Goal: Transaction & Acquisition: Purchase product/service

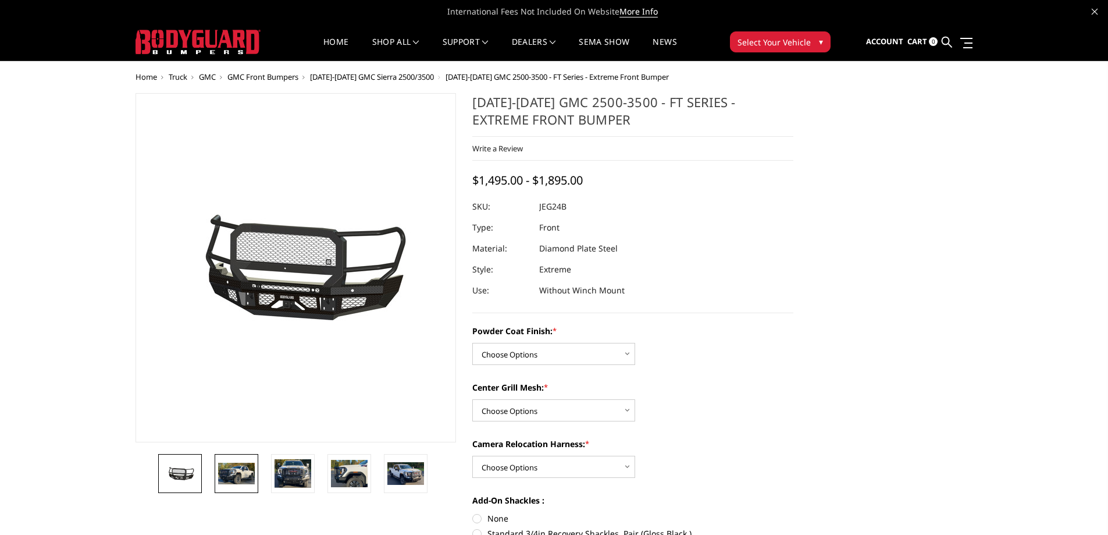
click at [235, 477] on img at bounding box center [236, 473] width 37 height 22
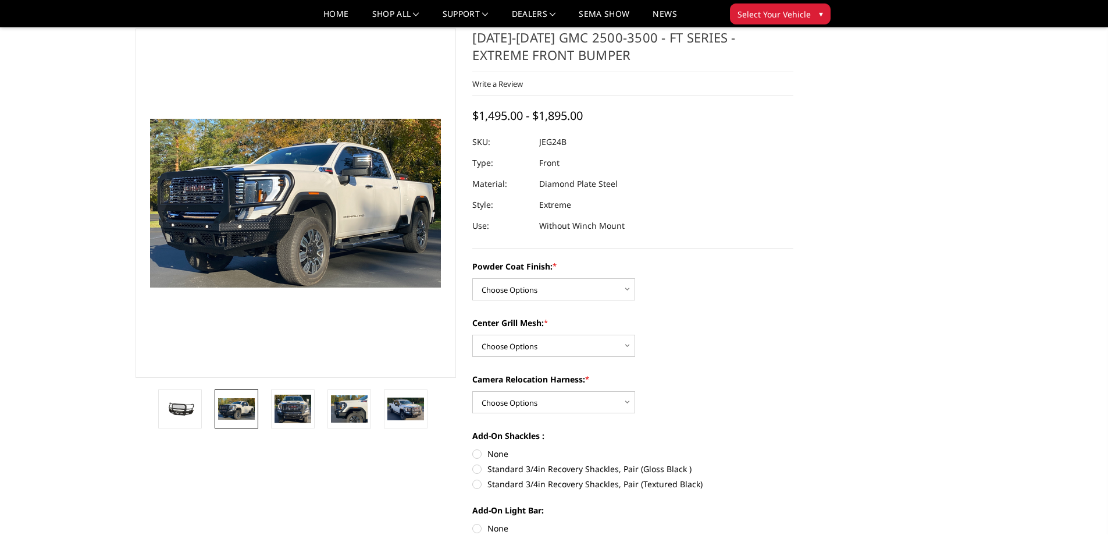
scroll to position [58, 0]
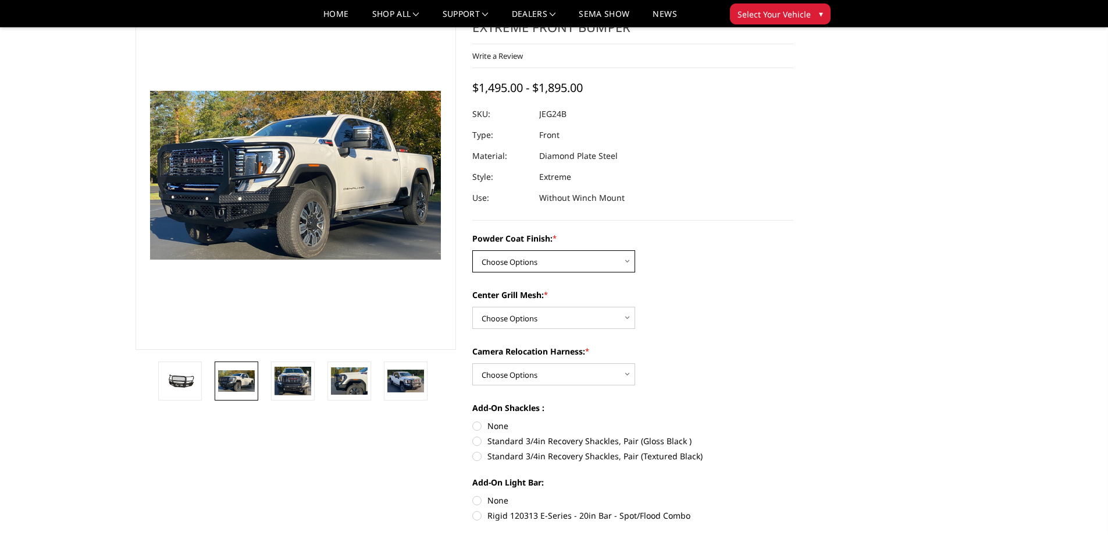
click at [626, 263] on select "Choose Options Bare Metal Gloss Black Powder Coat Textured Black Powder Coat" at bounding box center [553, 261] width 163 height 22
select select "3286"
click at [472, 250] on select "Choose Options Bare Metal Gloss Black Powder Coat Textured Black Powder Coat" at bounding box center [553, 261] width 163 height 22
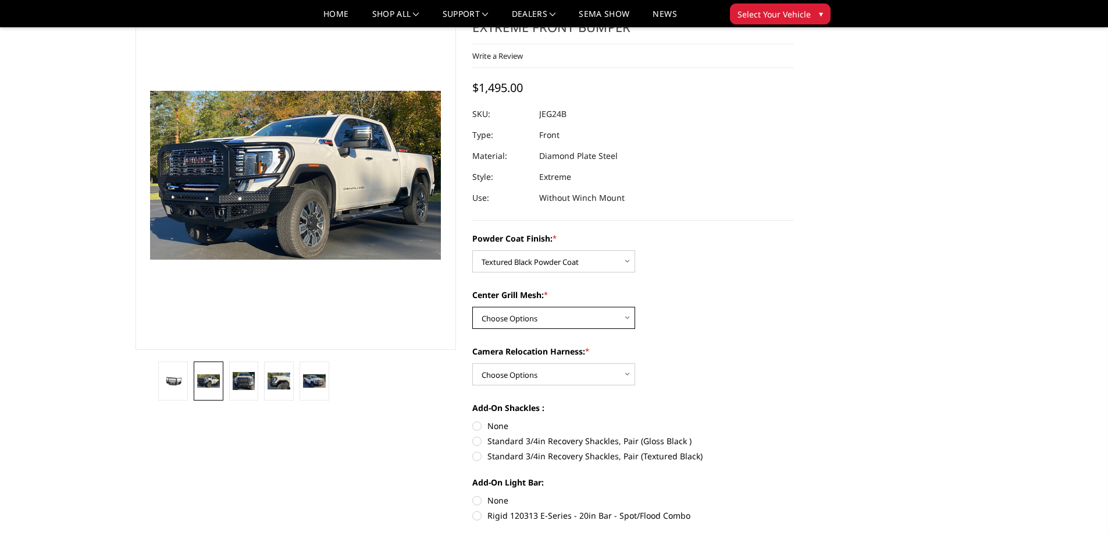
click at [609, 319] on select "Choose Options WITH Expanded Metal in Center Grill WITHOUT Expanded Metal in Ce…" at bounding box center [553, 318] width 163 height 22
select select "3287"
click at [472, 307] on select "Choose Options WITH Expanded Metal in Center Grill WITHOUT Expanded Metal in Ce…" at bounding box center [553, 318] width 163 height 22
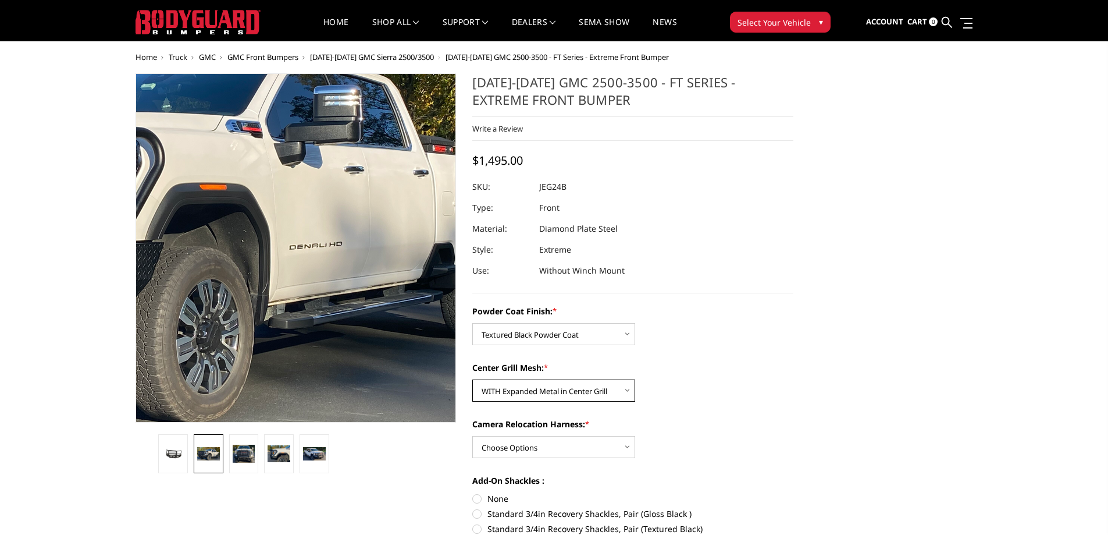
scroll to position [0, 0]
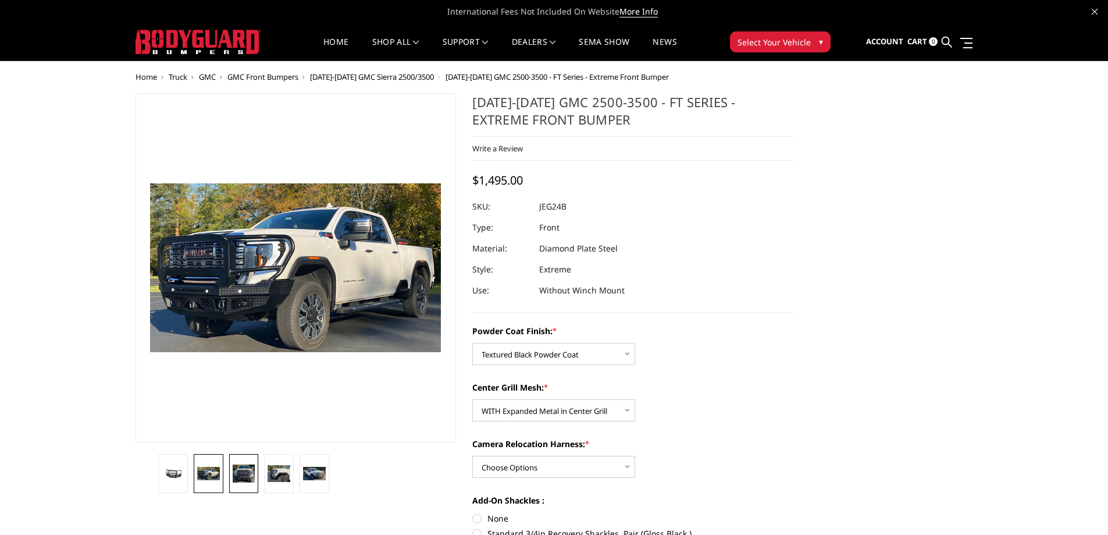
click at [242, 472] on img at bounding box center [244, 472] width 23 height 17
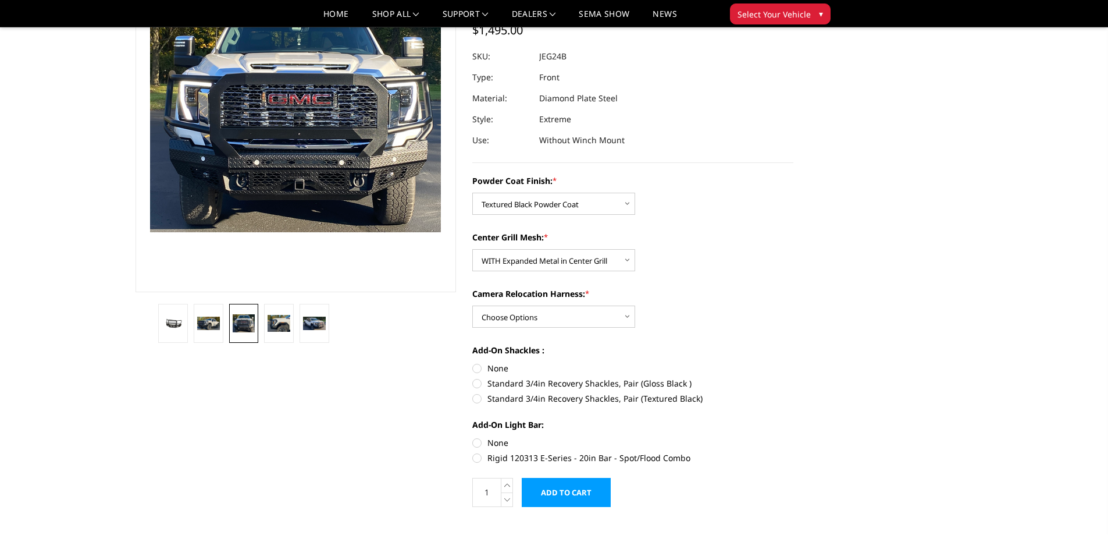
scroll to position [116, 0]
click at [628, 316] on select "Choose Options WITH Camera Relocation Harness WITHOUT Camera Relocation Harness" at bounding box center [553, 316] width 163 height 22
select select "3289"
click at [472, 305] on select "Choose Options WITH Camera Relocation Harness WITHOUT Camera Relocation Harness" at bounding box center [553, 316] width 163 height 22
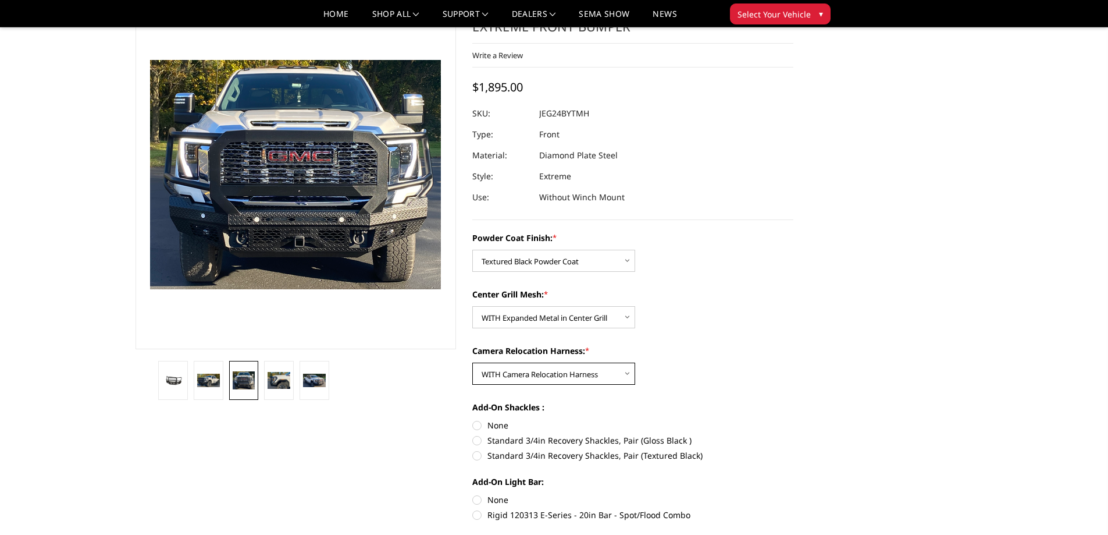
scroll to position [58, 0]
click at [476, 455] on label "Standard 3/4in Recovery Shackles, Pair (Textured Black)" at bounding box center [632, 456] width 321 height 12
click at [793, 435] on input "Standard 3/4in Recovery Shackles, Pair (Textured Black)" at bounding box center [793, 434] width 1 height 1
radio input "true"
click at [285, 383] on img at bounding box center [279, 380] width 23 height 16
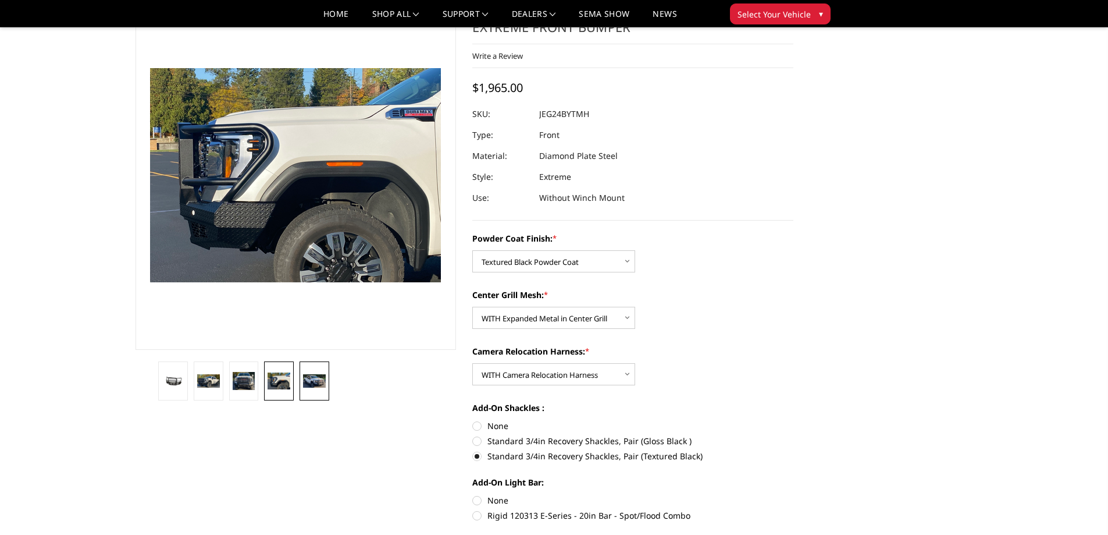
click at [315, 377] on img at bounding box center [314, 380] width 23 height 13
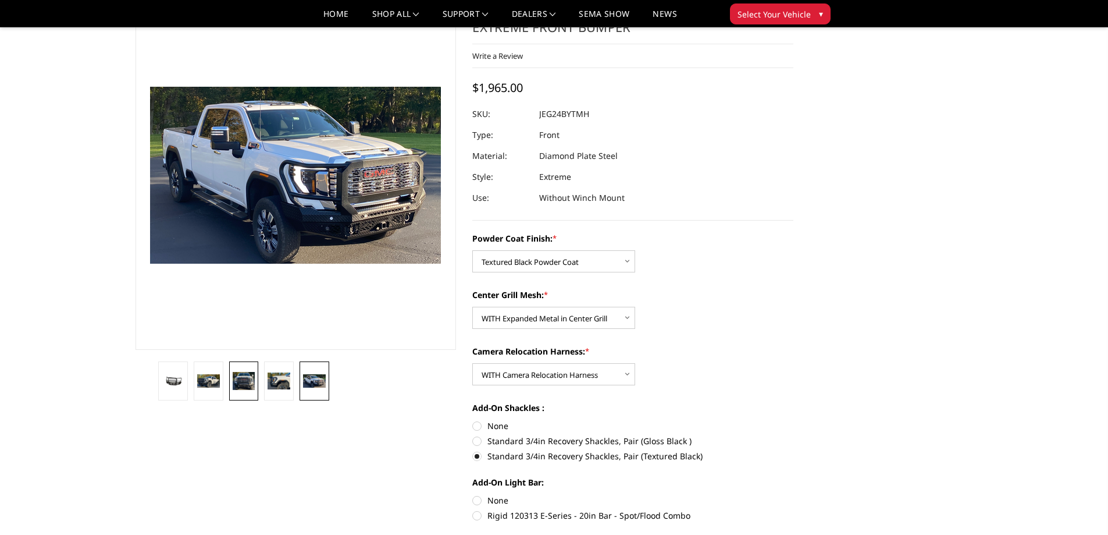
click at [241, 376] on img at bounding box center [244, 380] width 23 height 17
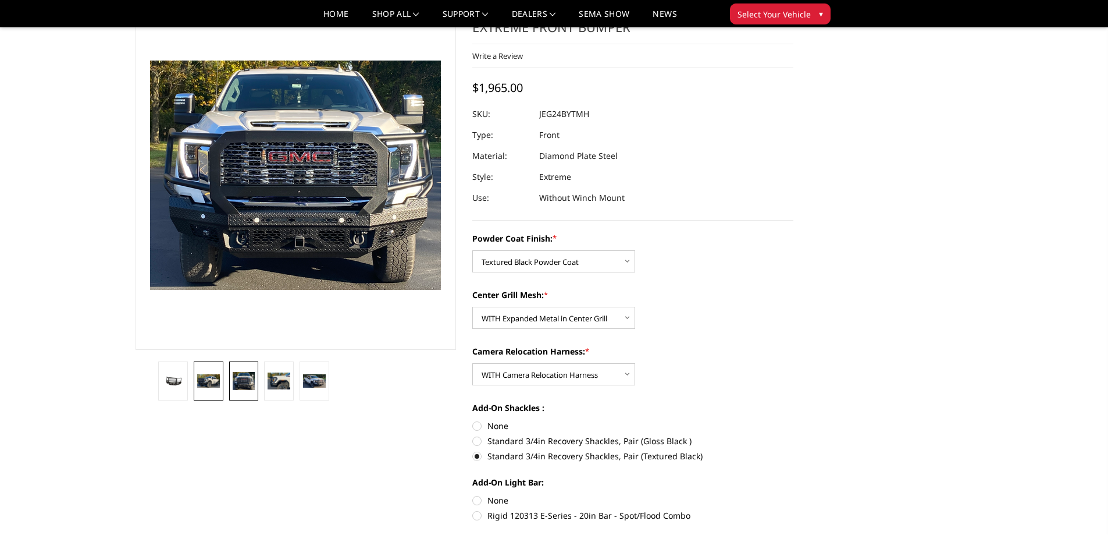
click at [207, 380] on img at bounding box center [208, 380] width 23 height 13
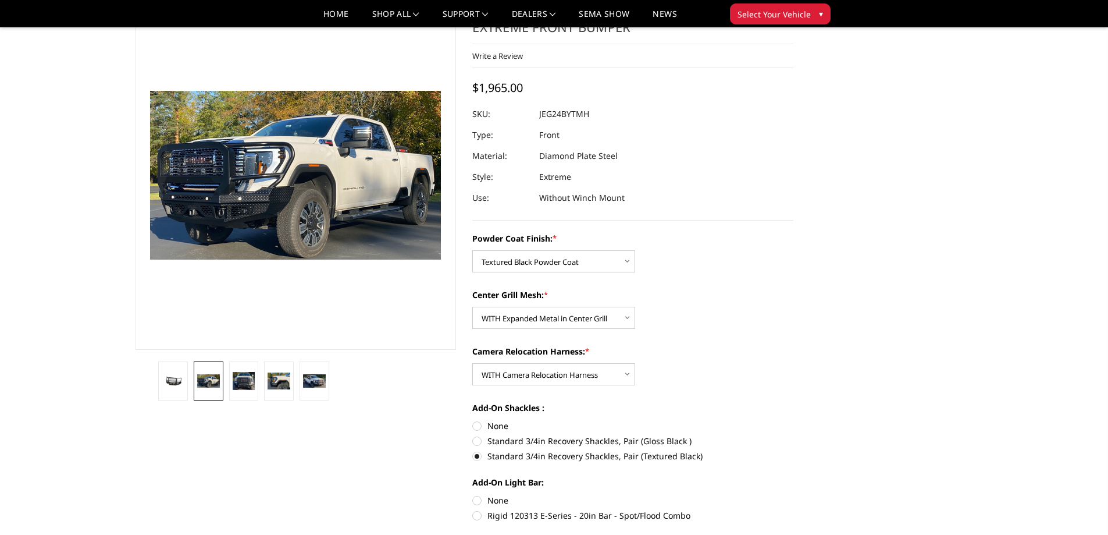
scroll to position [116, 0]
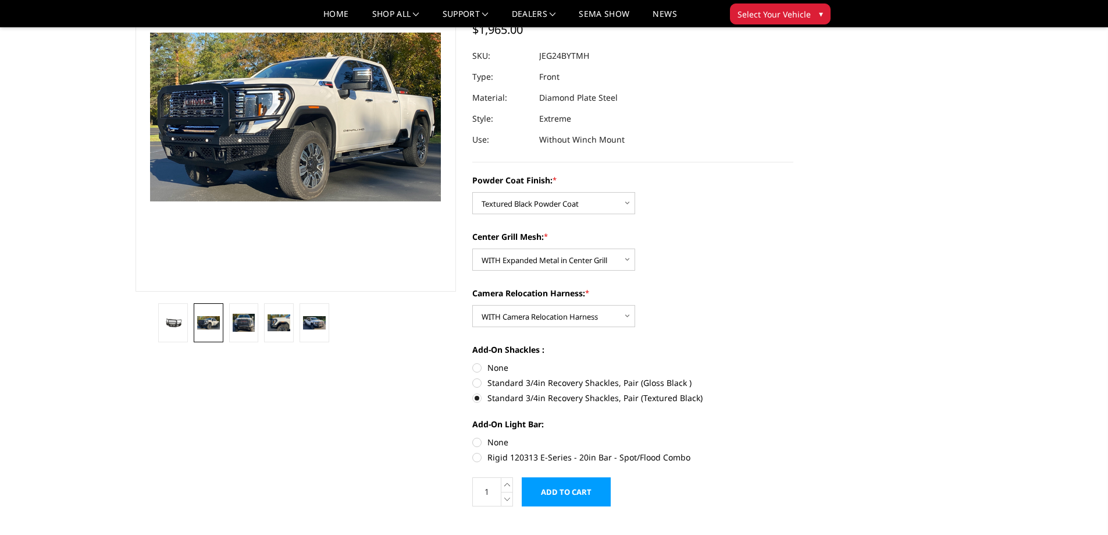
click at [479, 457] on label "Rigid 120313 E-Series - 20in Bar - Spot/Flood Combo" at bounding box center [632, 457] width 321 height 12
click at [793, 436] on input "Rigid 120313 E-Series - 20in Bar - Spot/Flood Combo" at bounding box center [793, 436] width 1 height 1
radio input "true"
click at [308, 318] on img at bounding box center [314, 322] width 23 height 13
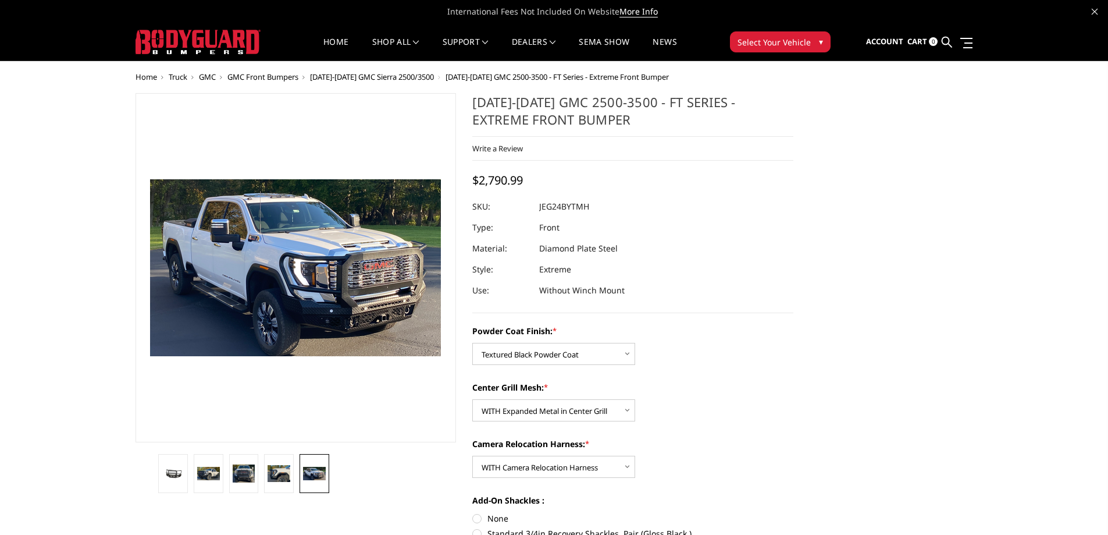
scroll to position [58, 0]
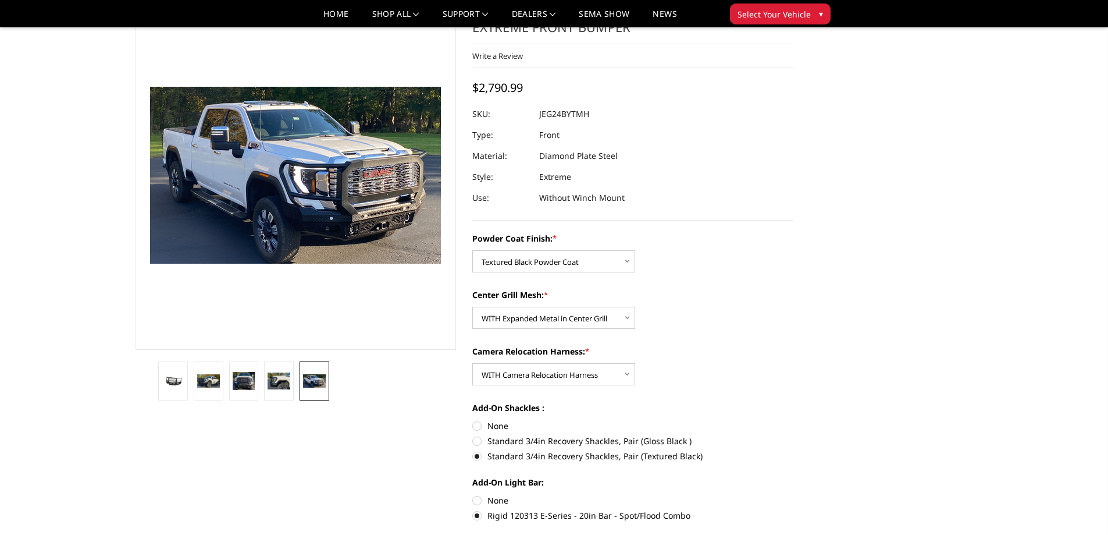
click at [478, 499] on label "None" at bounding box center [632, 500] width 321 height 12
click at [473, 494] on input "None" at bounding box center [472, 494] width 1 height 1
radio input "true"
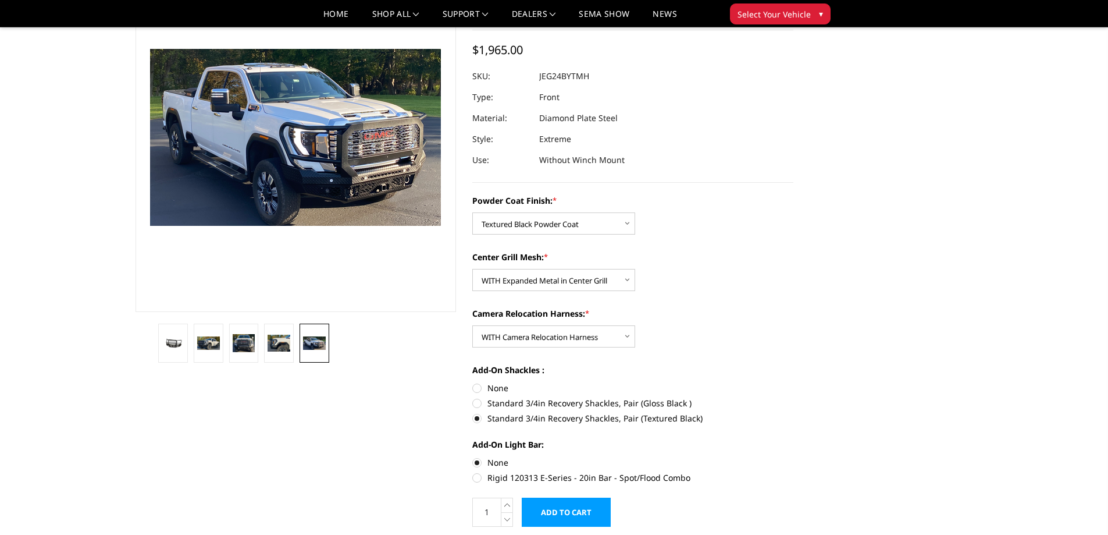
scroll to position [116, 0]
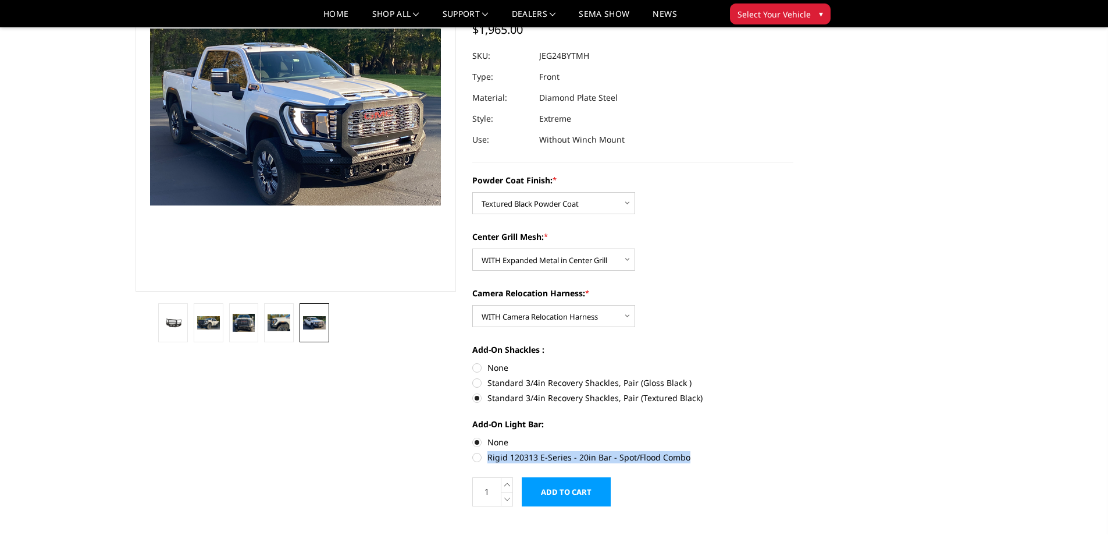
drag, startPoint x: 487, startPoint y: 456, endPoint x: 689, endPoint y: 455, distance: 201.3
click at [689, 455] on label "Rigid 120313 E-Series - 20in Bar - Spot/Flood Combo" at bounding box center [632, 457] width 321 height 12
copy label "Rigid 120313 E-Series - 20in Bar - Spot/Flood Combo"
click at [476, 455] on label "Rigid 120313 E-Series - 20in Bar - Spot/Flood Combo" at bounding box center [632, 457] width 321 height 12
click at [793, 436] on input "Rigid 120313 E-Series - 20in Bar - Spot/Flood Combo" at bounding box center [793, 436] width 1 height 1
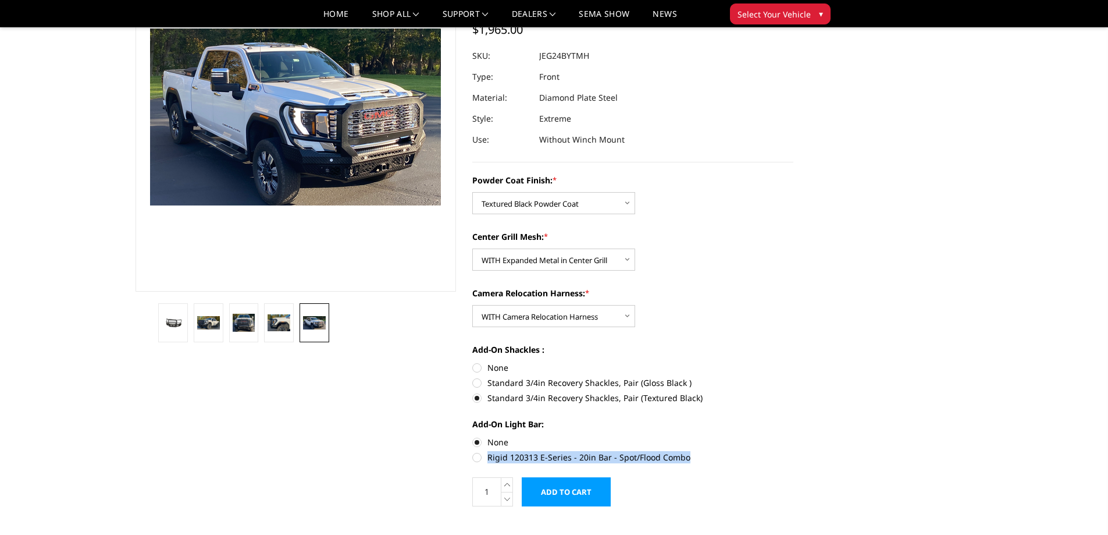
radio input "true"
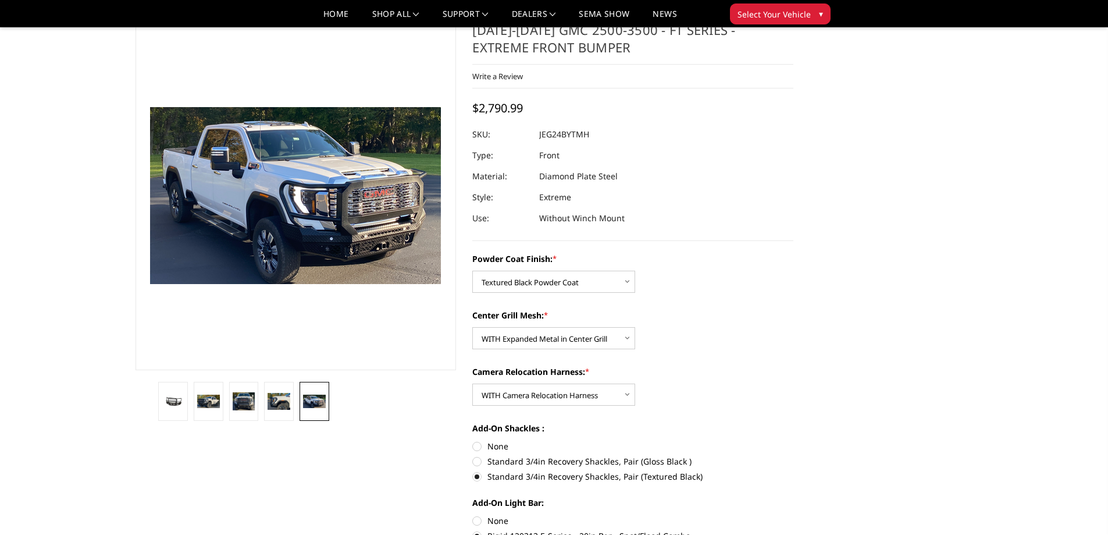
scroll to position [58, 0]
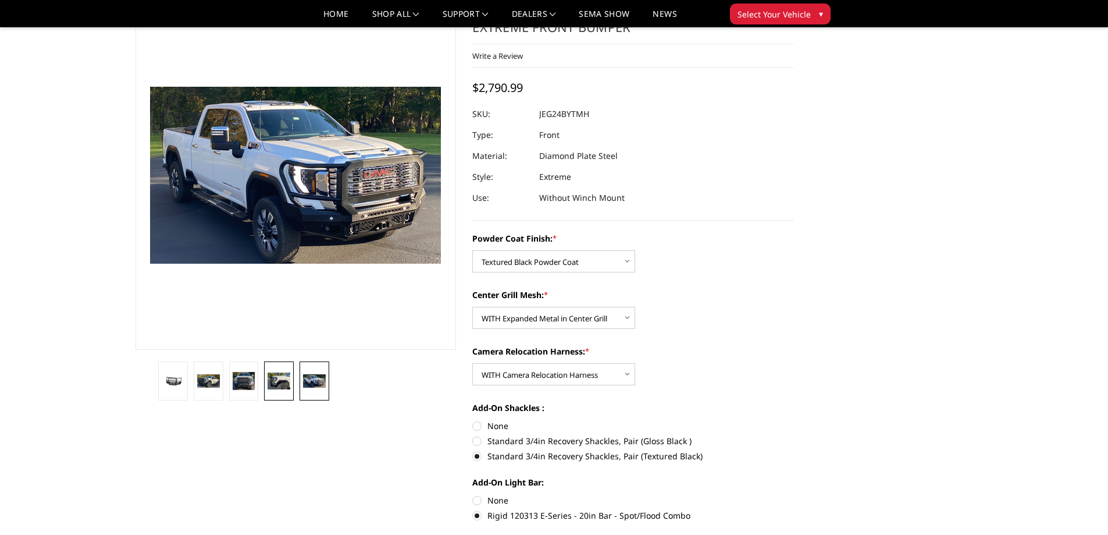
click at [275, 376] on img at bounding box center [279, 380] width 23 height 16
